Goal: Task Accomplishment & Management: Complete application form

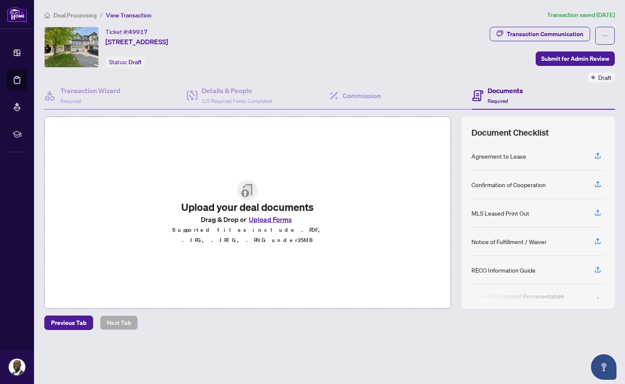
scroll to position [22, 0]
click at [85, 12] on span "Deal Processing" at bounding box center [75, 15] width 43 height 8
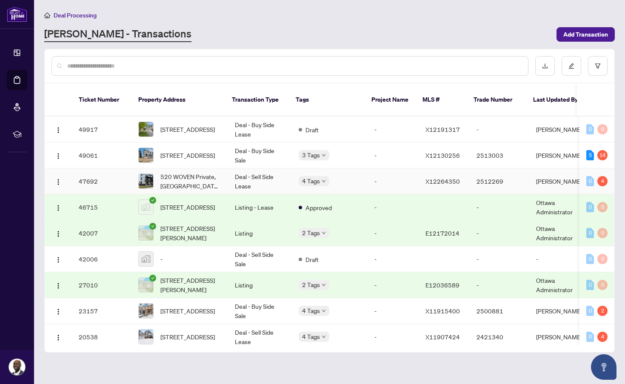
click at [95, 170] on td "47692" at bounding box center [102, 181] width 60 height 26
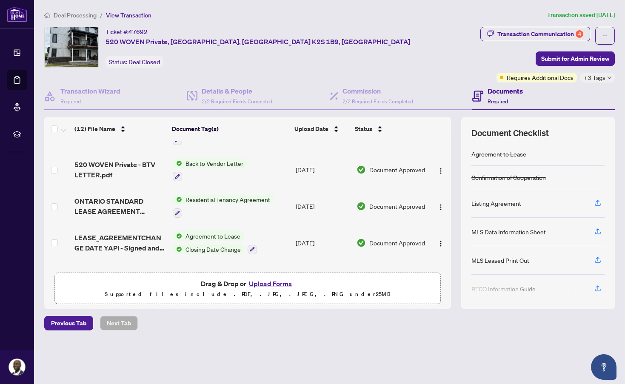
scroll to position [97, 0]
click at [266, 283] on button "Upload Forms" at bounding box center [270, 283] width 48 height 11
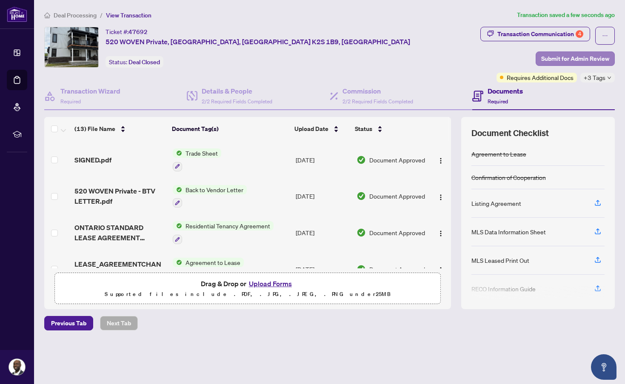
click at [563, 59] on span "Submit for Admin Review" at bounding box center [575, 59] width 68 height 14
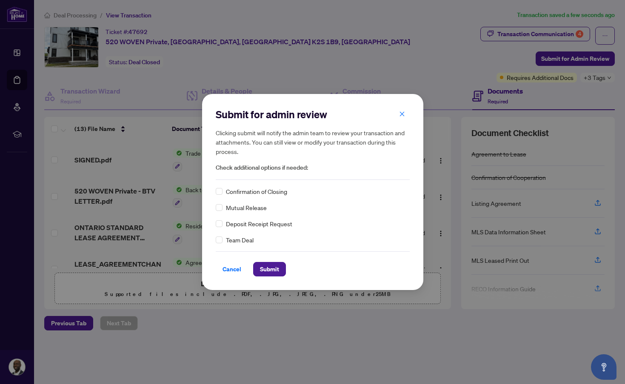
scroll to position [0, 0]
click at [267, 268] on span "Submit" at bounding box center [269, 269] width 19 height 14
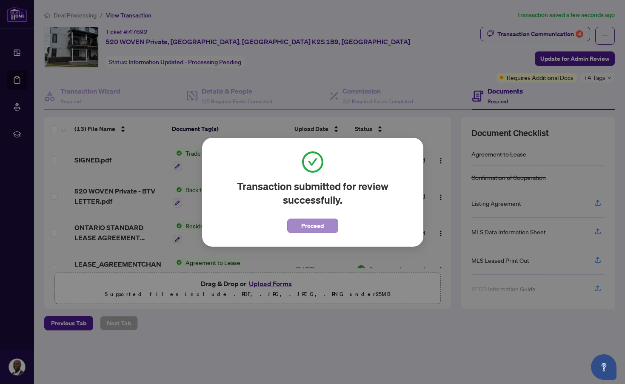
click at [314, 225] on span "Proceed" at bounding box center [312, 226] width 23 height 14
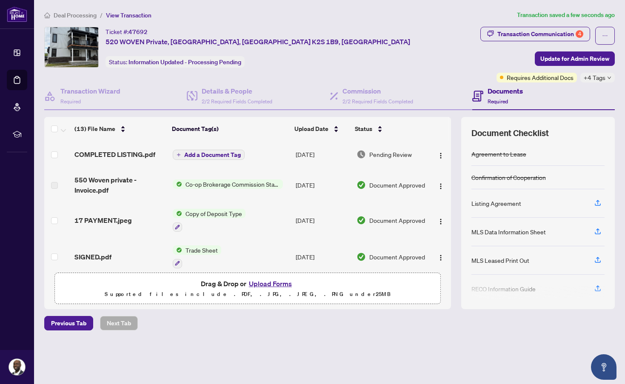
click at [211, 152] on span "Add a Document Tag" at bounding box center [212, 155] width 57 height 6
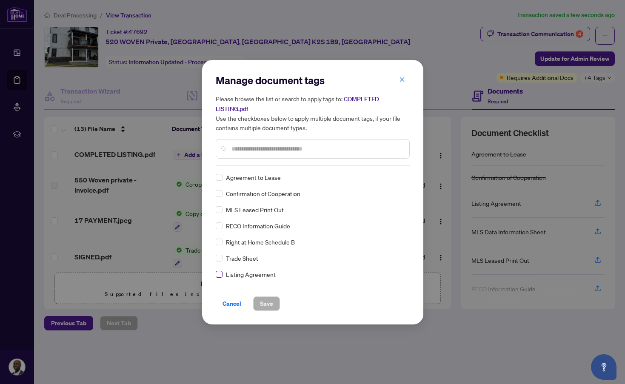
click at [220, 278] on label at bounding box center [219, 274] width 7 height 9
click at [268, 301] on span "Save" at bounding box center [266, 304] width 13 height 14
